Goal: Navigation & Orientation: Find specific page/section

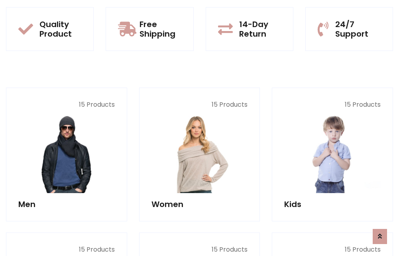
scroll to position [691, 0]
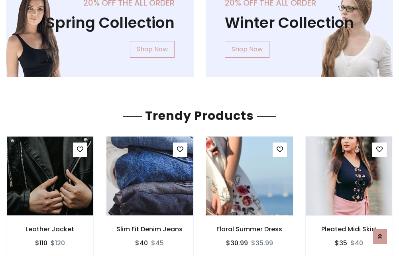
click at [249, 176] on img at bounding box center [250, 176] width 104 height 191
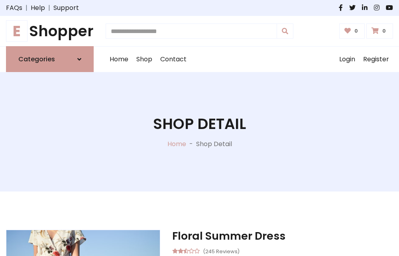
click at [50, 31] on h1 "E Shopper" at bounding box center [50, 31] width 88 height 18
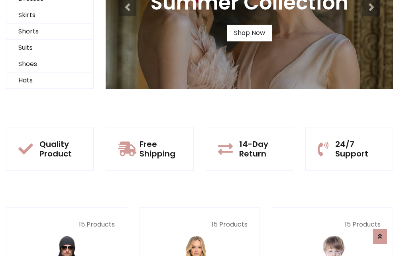
scroll to position [77, 0]
